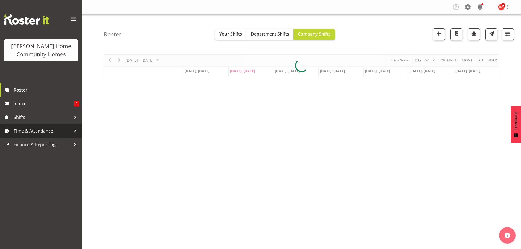
click at [17, 128] on span "Time & Attendance" at bounding box center [42, 131] width 57 height 8
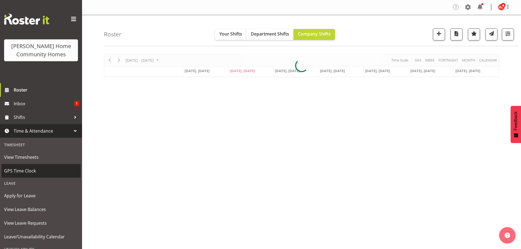
click at [9, 171] on span "GPS Time Clock" at bounding box center [41, 171] width 74 height 8
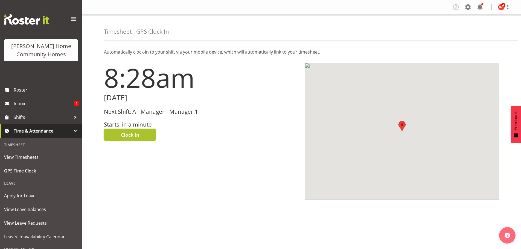
click at [121, 136] on span "Clock In" at bounding box center [130, 134] width 18 height 7
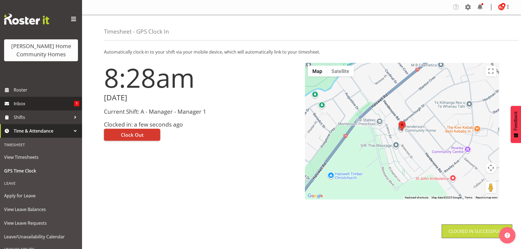
click at [27, 101] on span "Inbox" at bounding box center [44, 104] width 60 height 8
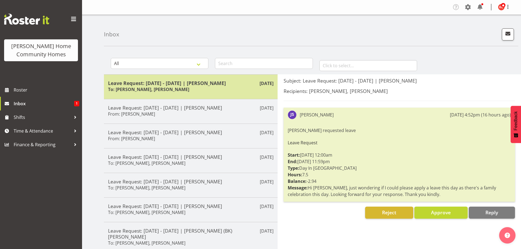
click at [156, 90] on h6 "To: Barbara Dunlop, Kirsty Crossley" at bounding box center [148, 89] width 81 height 5
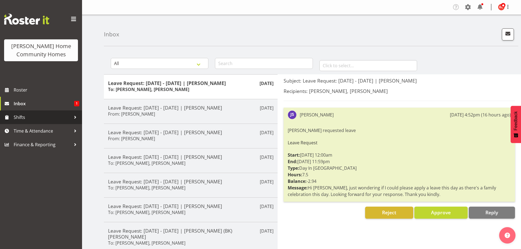
click at [21, 118] on span "Shifts" at bounding box center [42, 117] width 57 height 8
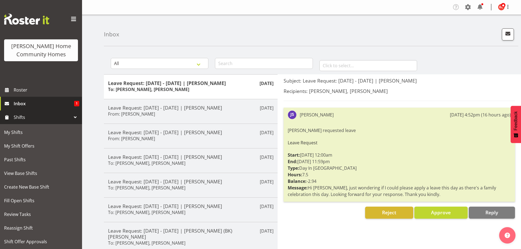
click at [20, 104] on span "Inbox" at bounding box center [44, 104] width 60 height 8
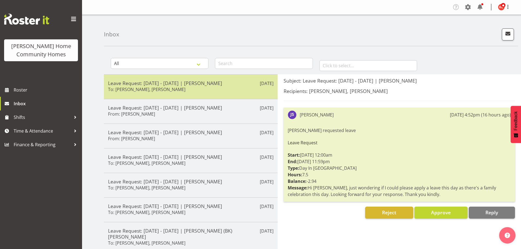
click at [156, 87] on h6 "To: Barbara Dunlop, Kirsty Crossley" at bounding box center [146, 89] width 77 height 5
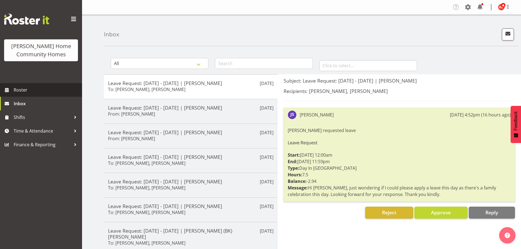
click at [25, 88] on span "Roster" at bounding box center [47, 90] width 66 height 8
